Goal: Information Seeking & Learning: Learn about a topic

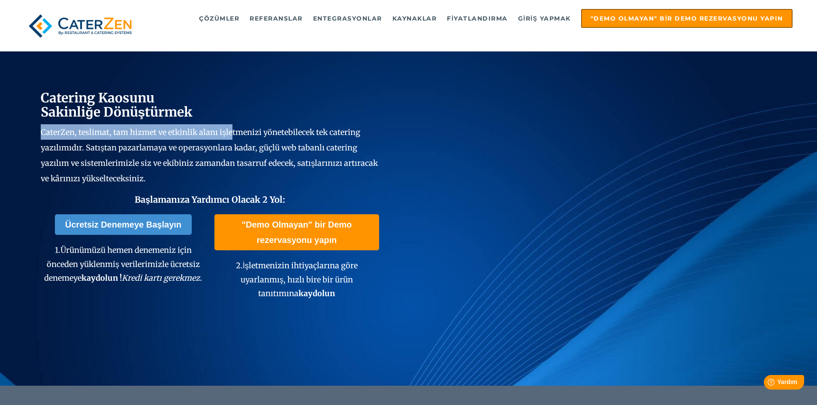
drag, startPoint x: 33, startPoint y: 133, endPoint x: 232, endPoint y: 125, distance: 199.7
click at [232, 125] on div "Catering Kaosunu Sakinliğe Dönüştürmek CaterZen, teslimat, tam hizmet ve etkinl…" at bounding box center [408, 193] width 817 height 385
click at [233, 125] on p "CaterZen, teslimat, tam hizmet ve etkinlik alanı işletmenizi yönetebilecek tek …" at bounding box center [210, 155] width 339 height 62
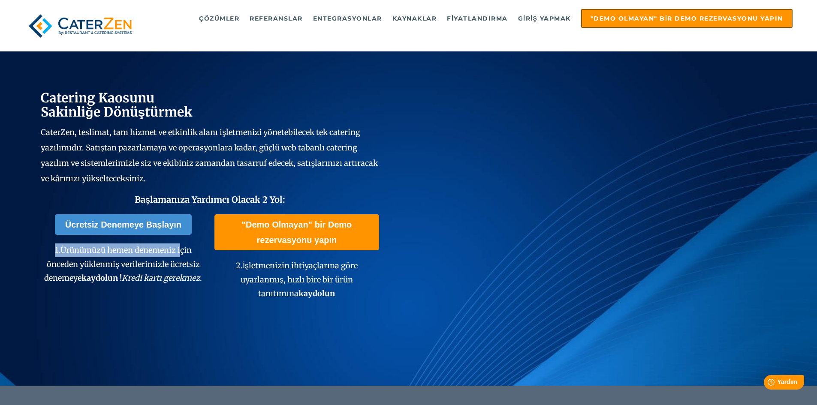
drag, startPoint x: 75, startPoint y: 250, endPoint x: 178, endPoint y: 251, distance: 103.4
click at [181, 251] on p "1. Ürünümüzü hemen denemeniz için önceden yüklenmiş verilerimizle ücretsiz dene…" at bounding box center [123, 265] width 165 height 42
drag, startPoint x: 110, startPoint y: 268, endPoint x: 173, endPoint y: 265, distance: 63.2
click at [173, 265] on font "Ürünümüzü hemen denemeniz için önceden yüklenmiş verilerimizle ücretsiz denemeye" at bounding box center [122, 264] width 156 height 38
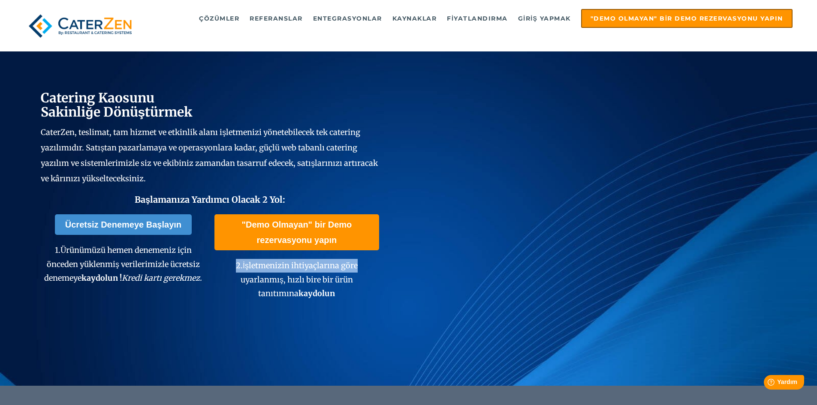
drag, startPoint x: 236, startPoint y: 265, endPoint x: 376, endPoint y: 256, distance: 140.6
click at [376, 256] on span ""Demo Olmayan" bir Demo rezervasyonu yapın 2. İşletmenizin ihtiyaçlarına göre u…" at bounding box center [297, 258] width 165 height 86
click at [368, 263] on p "2. İşletmenizin ihtiyaçlarına göre uyarlanmış, hızlı bire bir ürün tanıtımına k…" at bounding box center [297, 280] width 165 height 42
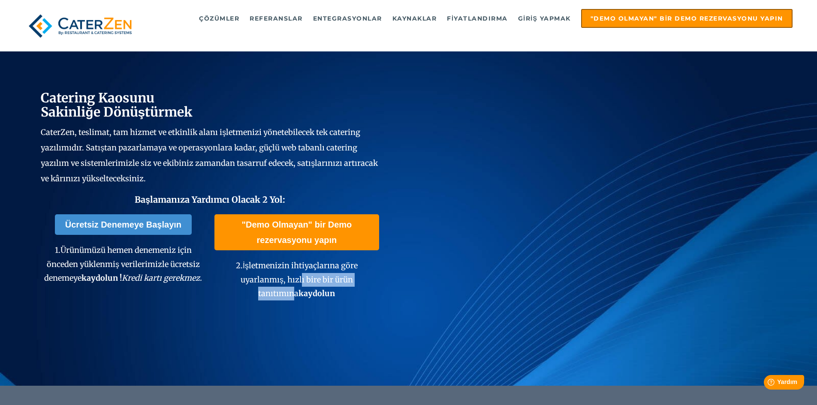
drag, startPoint x: 281, startPoint y: 281, endPoint x: 357, endPoint y: 292, distance: 77.1
click at [368, 286] on p "2. İşletmenizin ihtiyaçlarına göre uyarlanmış, hızlı bire bir ürün tanıtımına k…" at bounding box center [297, 280] width 165 height 42
drag, startPoint x: 281, startPoint y: 303, endPoint x: 281, endPoint y: 307, distance: 4.3
click at [281, 304] on div ""Demo Olmayan" bir Demo rezervasyonu yapın 2. İşletmenizin ihtiyaçlarına göre u…" at bounding box center [297, 260] width 165 height 100
click at [281, 307] on div ""Demo Olmayan" bir Demo rezervasyonu yapın 2. İşletmenizin ihtiyaçlarına göre u…" at bounding box center [297, 260] width 165 height 100
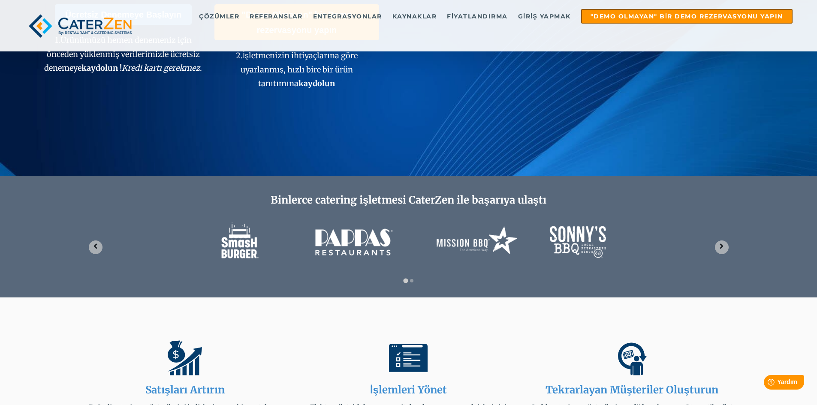
scroll to position [215, 0]
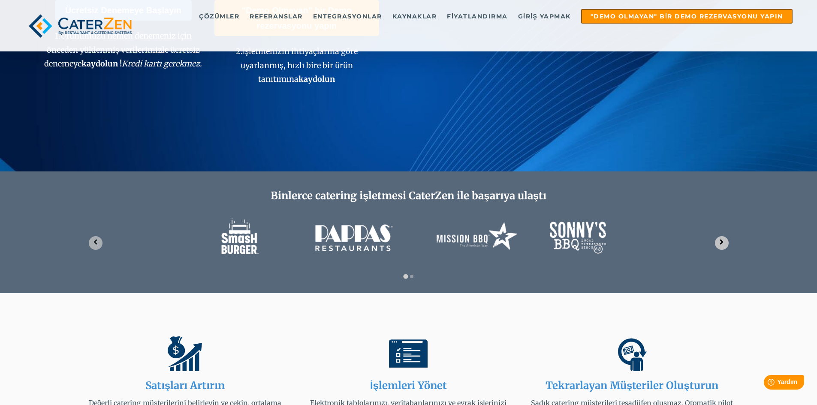
click at [723, 242] on icon "Sonraki slayt" at bounding box center [721, 242] width 3 height 5
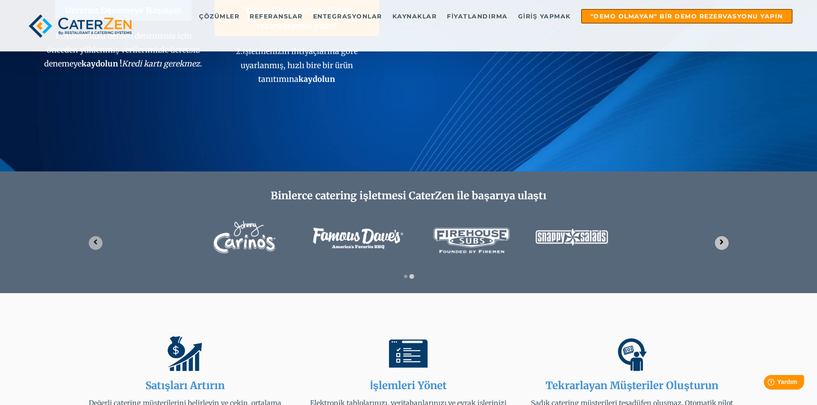
click at [723, 242] on icon "Go to first slide" at bounding box center [721, 242] width 3 height 5
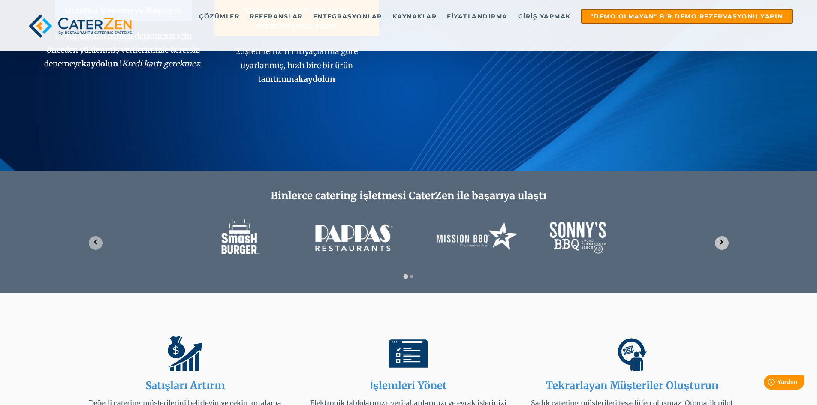
click at [723, 242] on icon "Next slide" at bounding box center [721, 242] width 3 height 5
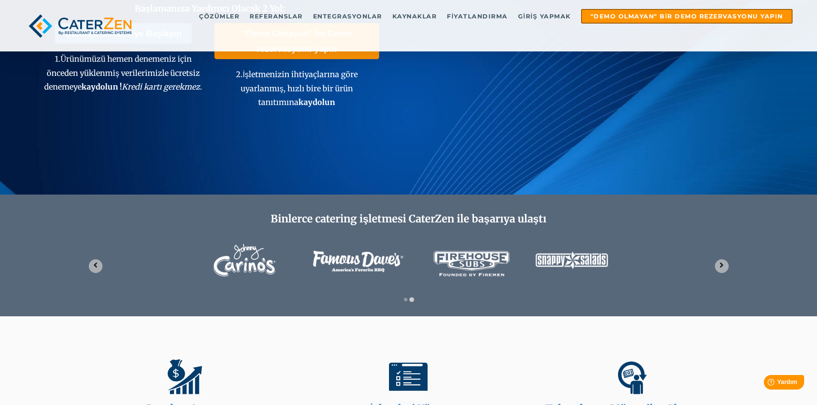
scroll to position [129, 0]
